Goal: Task Accomplishment & Management: Manage account settings

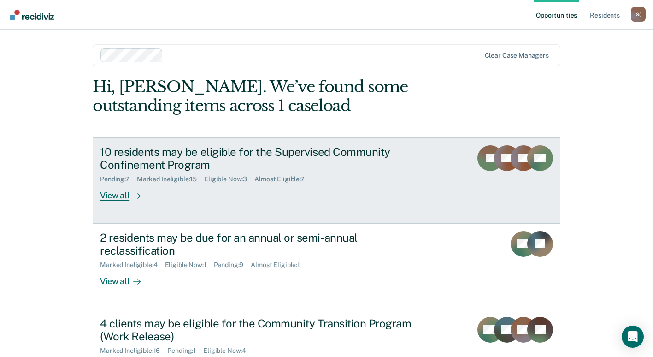
click at [117, 198] on div "View all" at bounding box center [126, 192] width 52 height 18
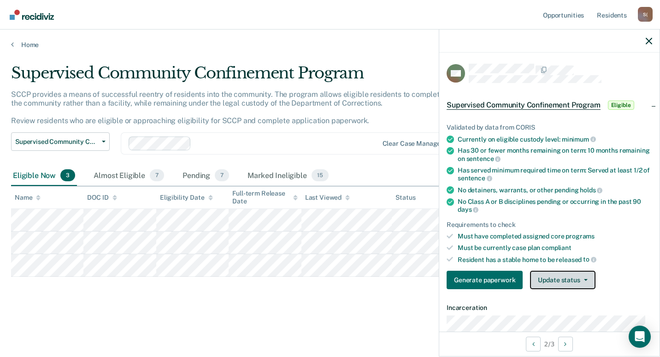
click at [589, 281] on button "Update status" at bounding box center [562, 279] width 65 height 18
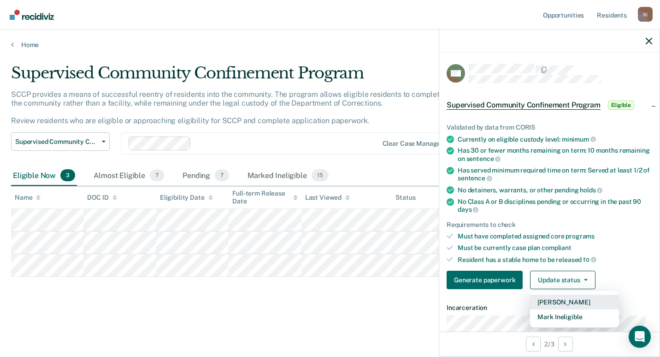
click at [575, 300] on button "[PERSON_NAME]" at bounding box center [574, 301] width 89 height 15
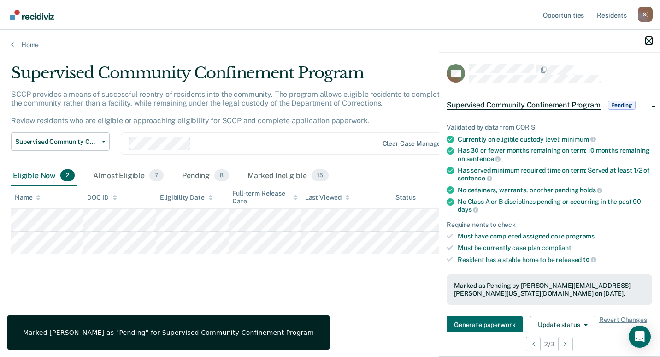
click at [649, 43] on icon "button" at bounding box center [648, 41] width 6 height 6
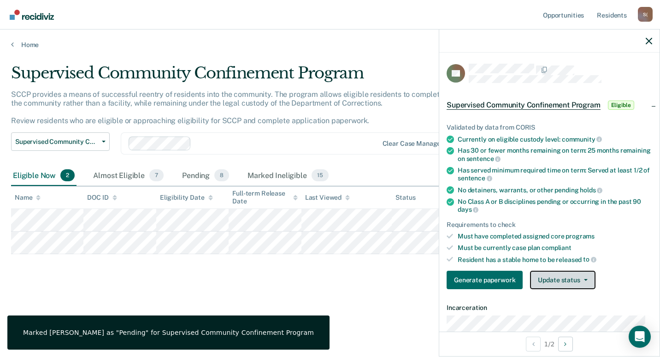
click at [587, 281] on button "Update status" at bounding box center [562, 279] width 65 height 18
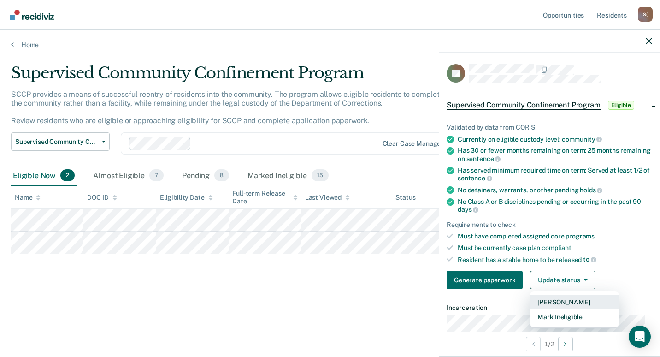
click at [582, 301] on button "[PERSON_NAME]" at bounding box center [574, 301] width 89 height 15
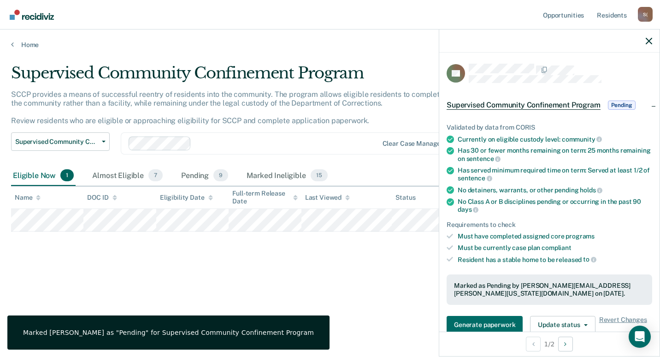
click at [652, 38] on div at bounding box center [549, 40] width 220 height 23
click at [647, 43] on icon "button" at bounding box center [648, 41] width 6 height 6
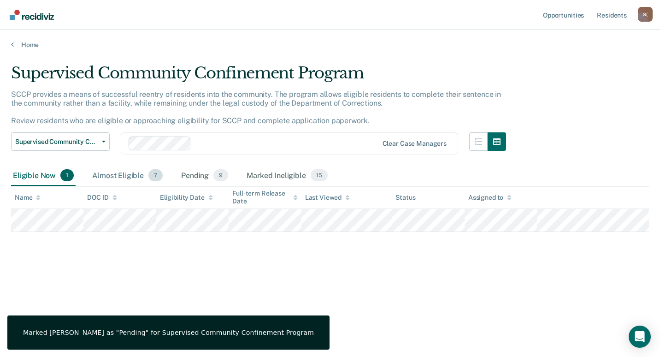
click at [126, 178] on div "Almost Eligible 7" at bounding box center [127, 175] width 74 height 20
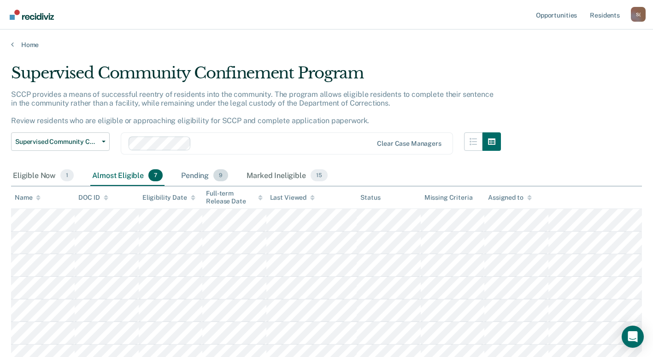
click at [192, 179] on div "Pending 9" at bounding box center [204, 175] width 51 height 20
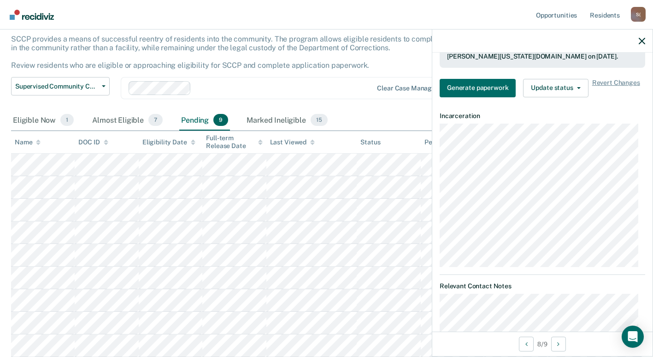
scroll to position [276, 0]
